Goal: Find specific page/section: Find specific page/section

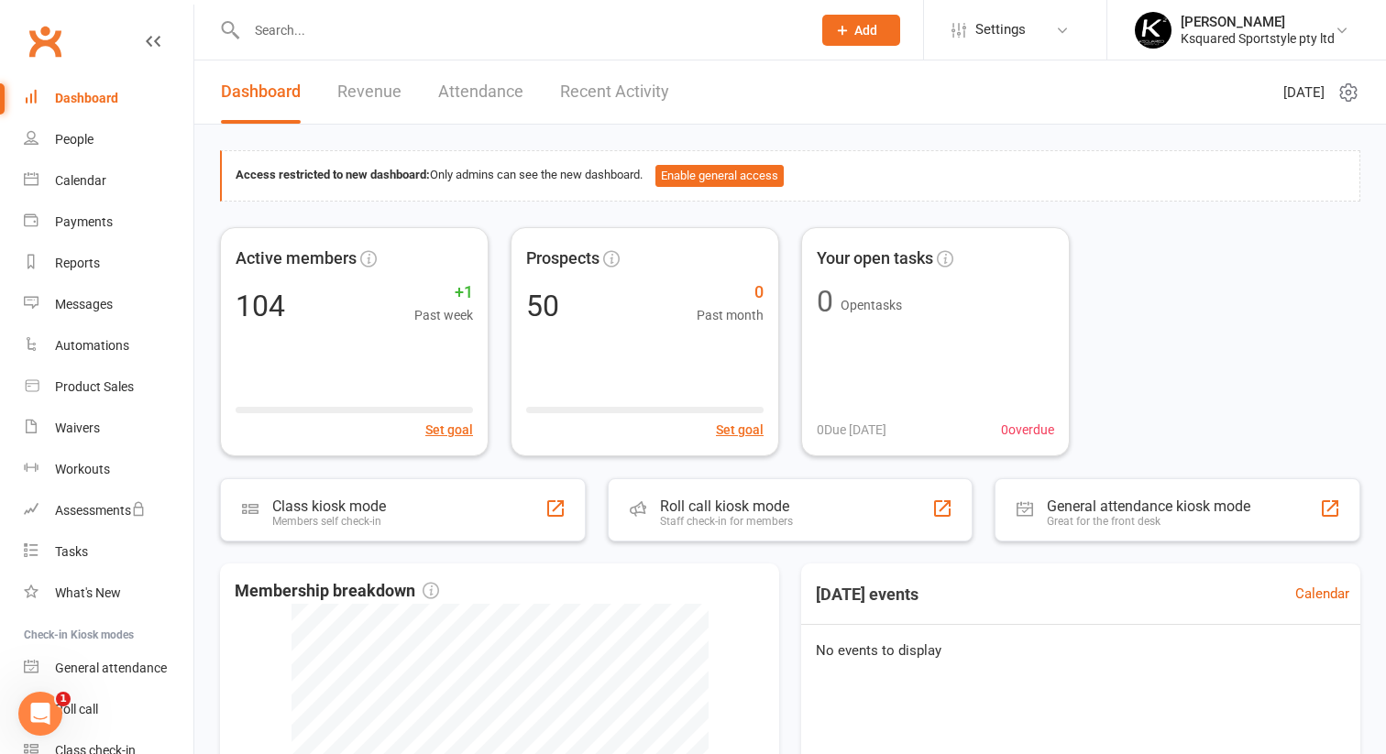
click at [430, 48] on div at bounding box center [509, 30] width 578 height 60
click at [421, 34] on input "text" at bounding box center [519, 30] width 557 height 26
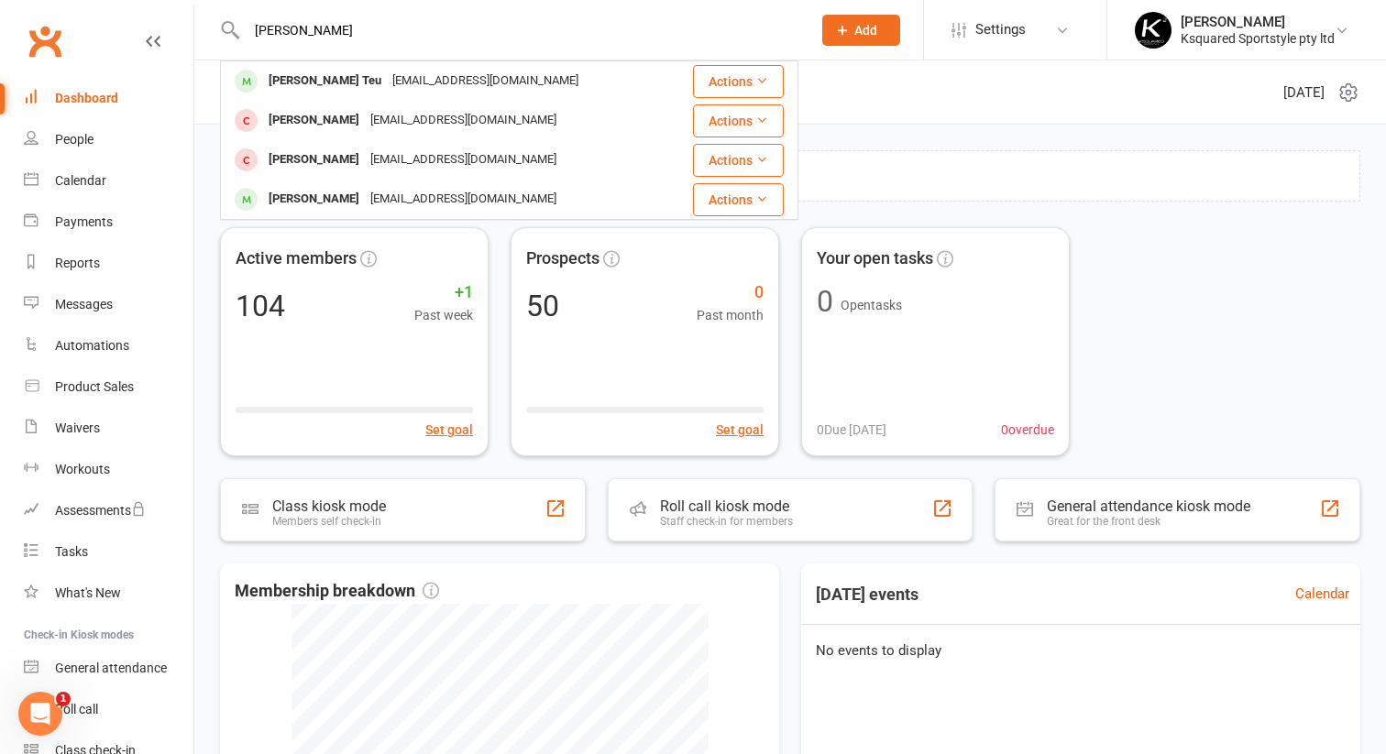
type input "[PERSON_NAME]"
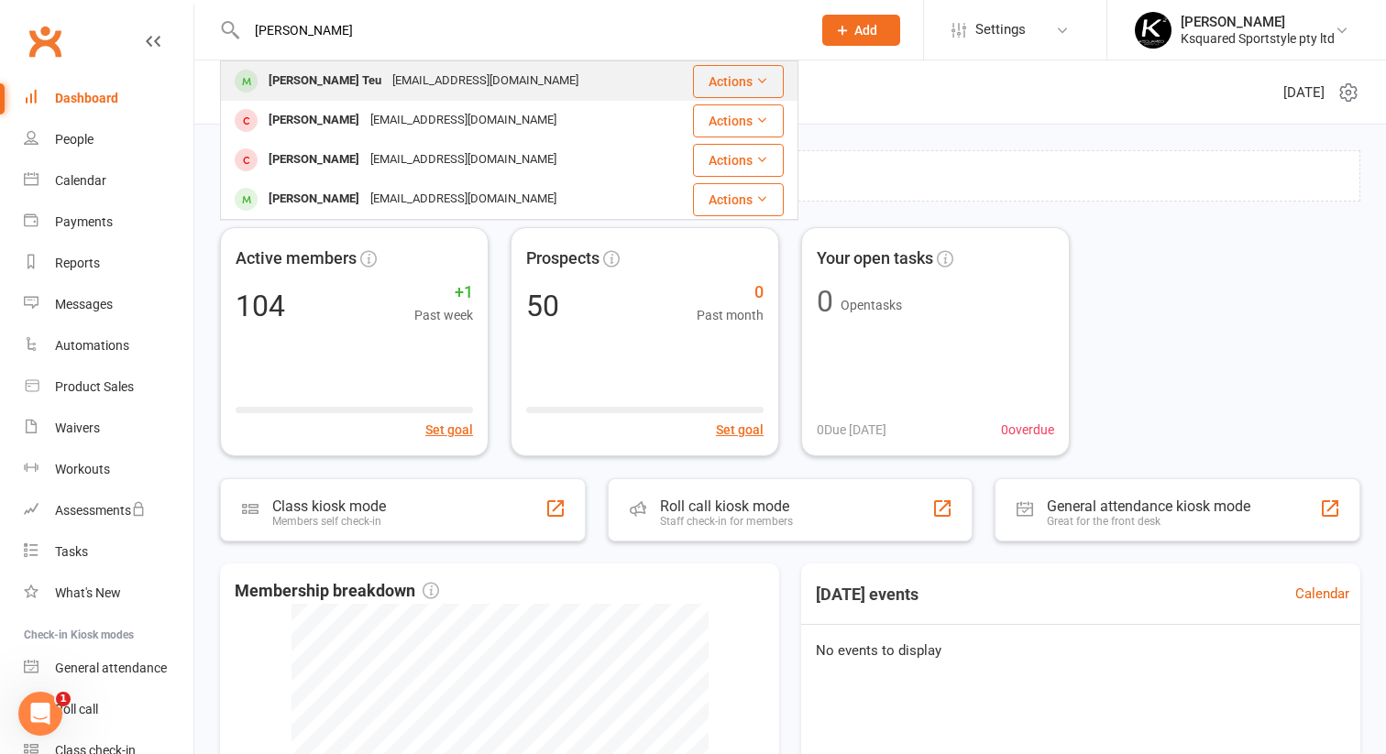
click at [308, 75] on div "[PERSON_NAME] Teu" at bounding box center [325, 81] width 124 height 27
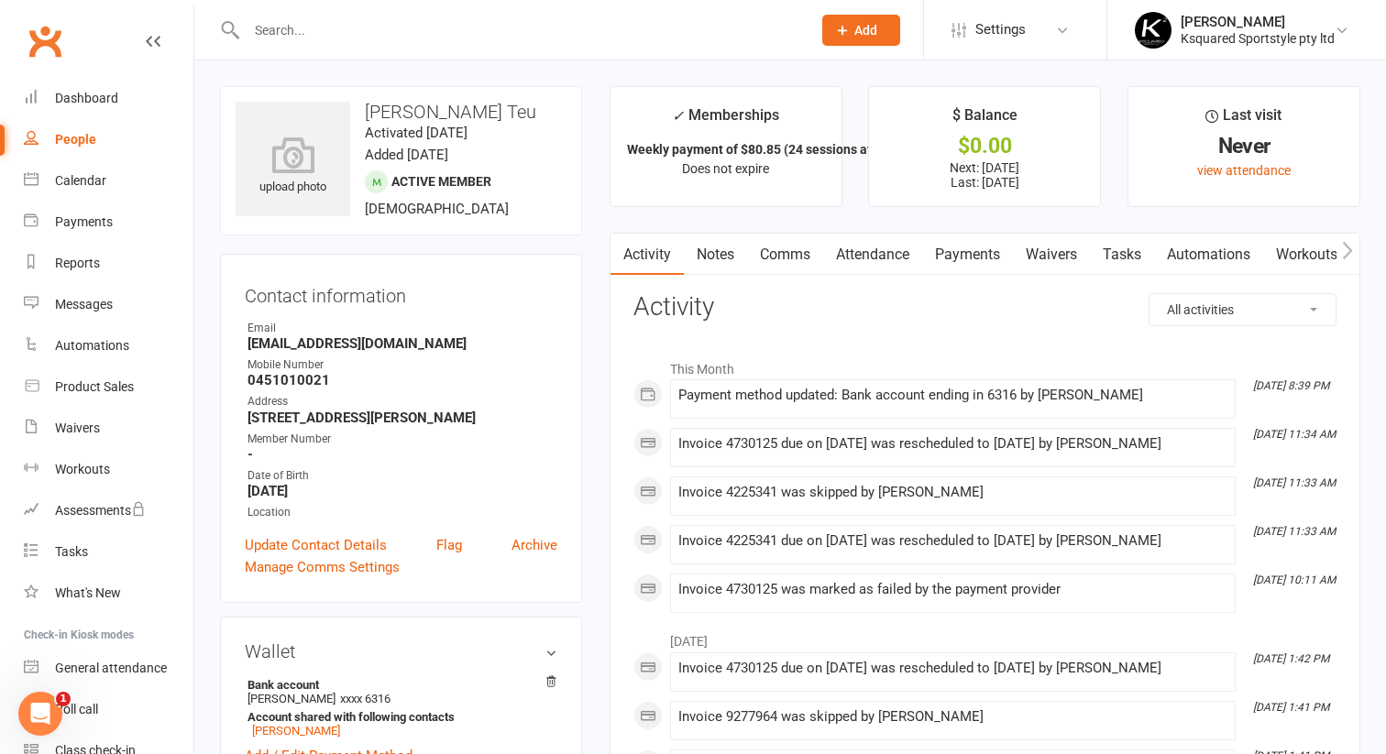
click at [975, 256] on link "Payments" at bounding box center [967, 255] width 91 height 42
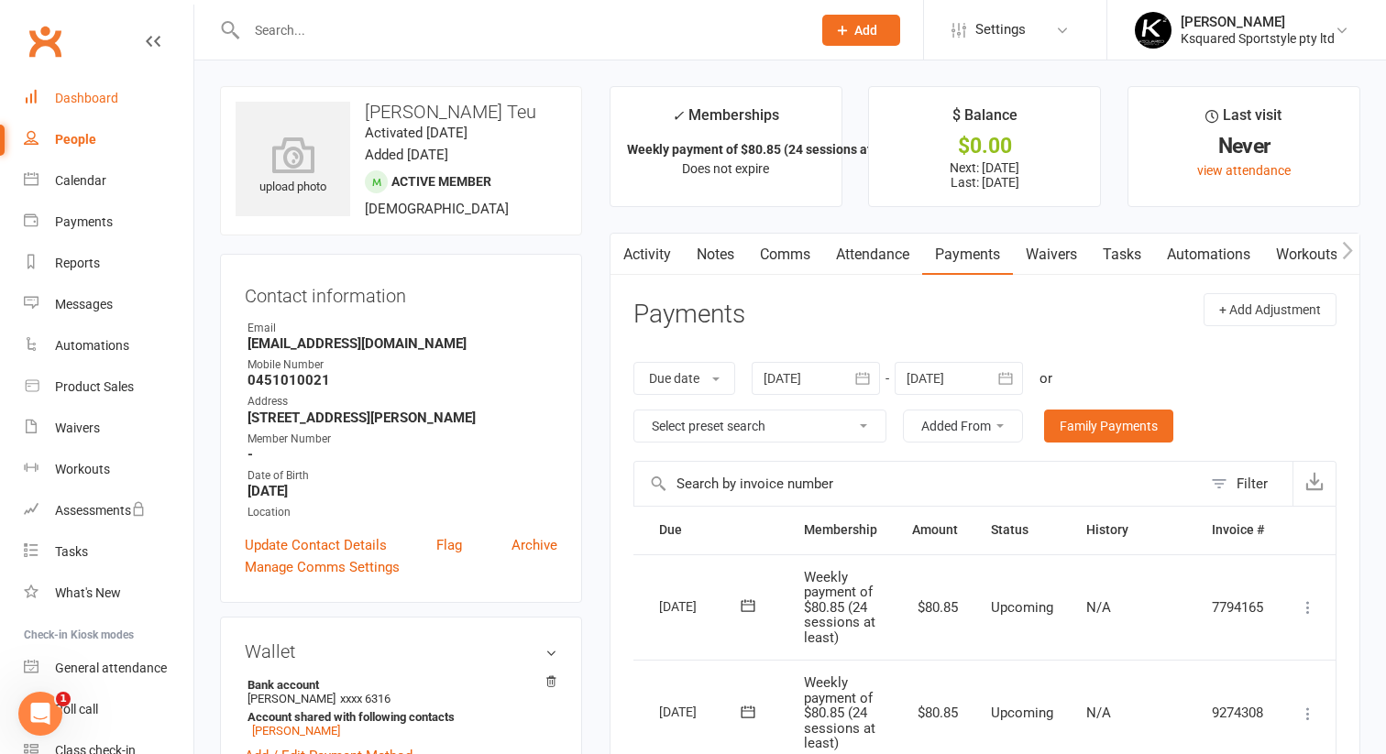
click at [62, 102] on div "Dashboard" at bounding box center [86, 98] width 63 height 15
